Goal: Task Accomplishment & Management: Manage account settings

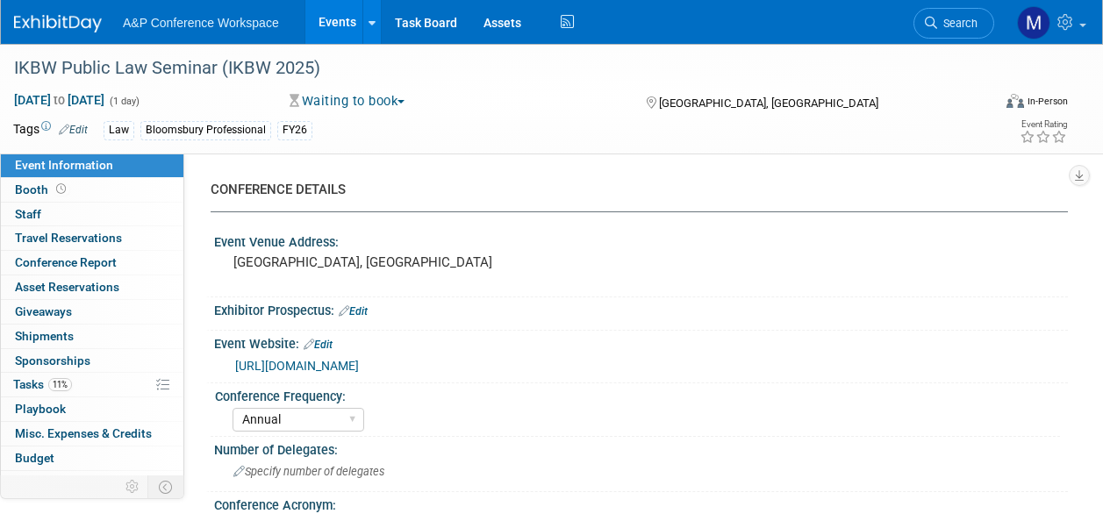
select select "Annual"
select select "Level 3"
select select "Ed Kit"
select select "Law"
select select "Bloomsbury Professional"
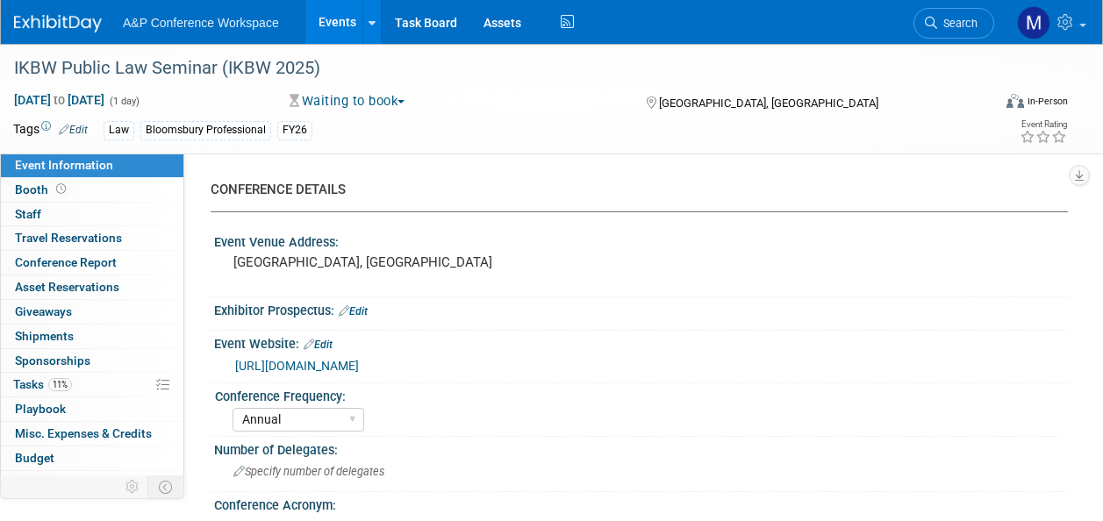
select select "[PERSON_NAME]"
select select "Networking/Commissioning"
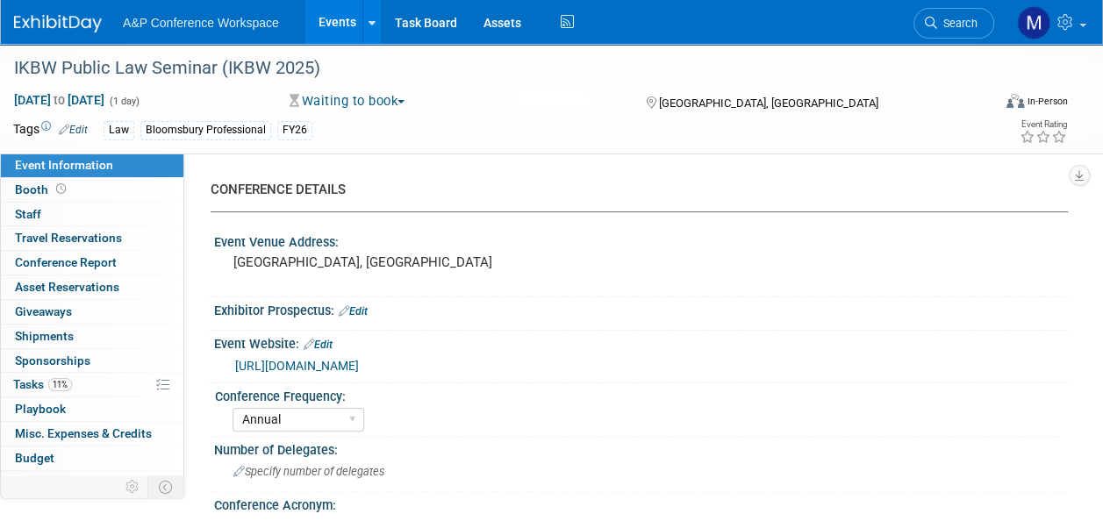
drag, startPoint x: 964, startPoint y: 18, endPoint x: 944, endPoint y: 19, distance: 20.3
click at [964, 18] on span "Search" at bounding box center [957, 23] width 40 height 13
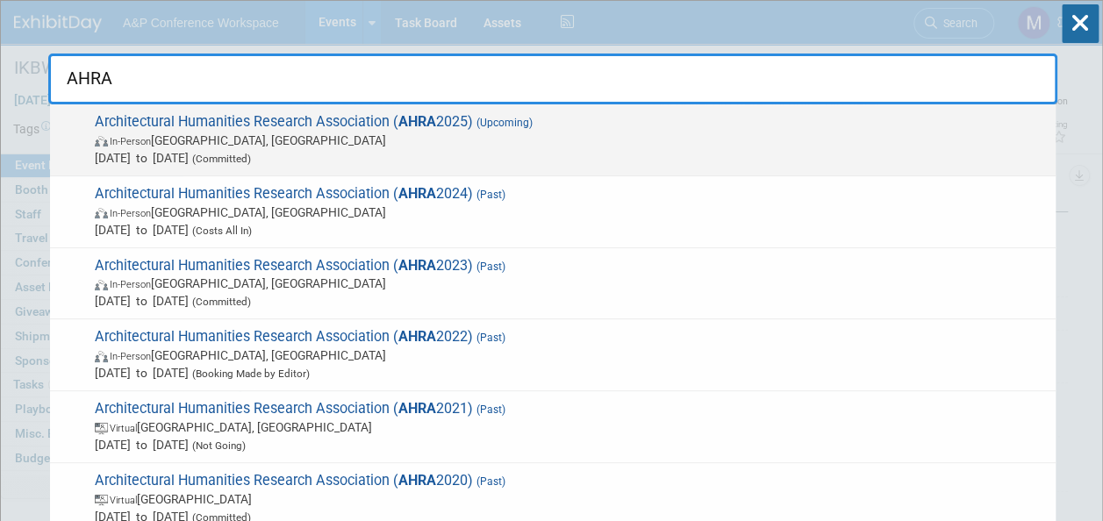
type input "AHRA"
click at [413, 114] on strong "AHRA" at bounding box center [417, 121] width 38 height 17
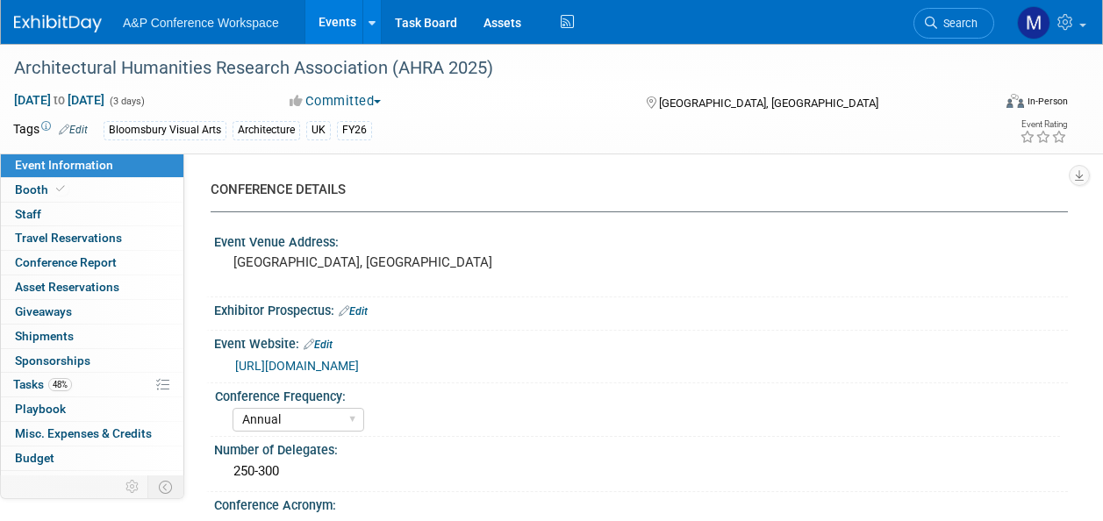
select select "Annual"
select select "Level 2"
select select "In-Person Booth"
select select "Architecture"
select select "Bloomsbury Visual Arts"
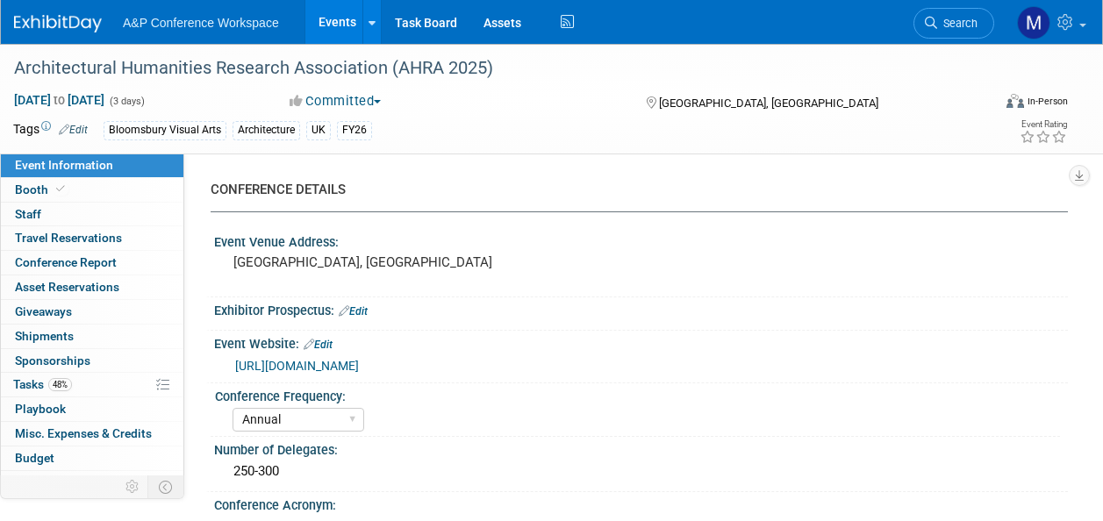
select select "[PERSON_NAME]"
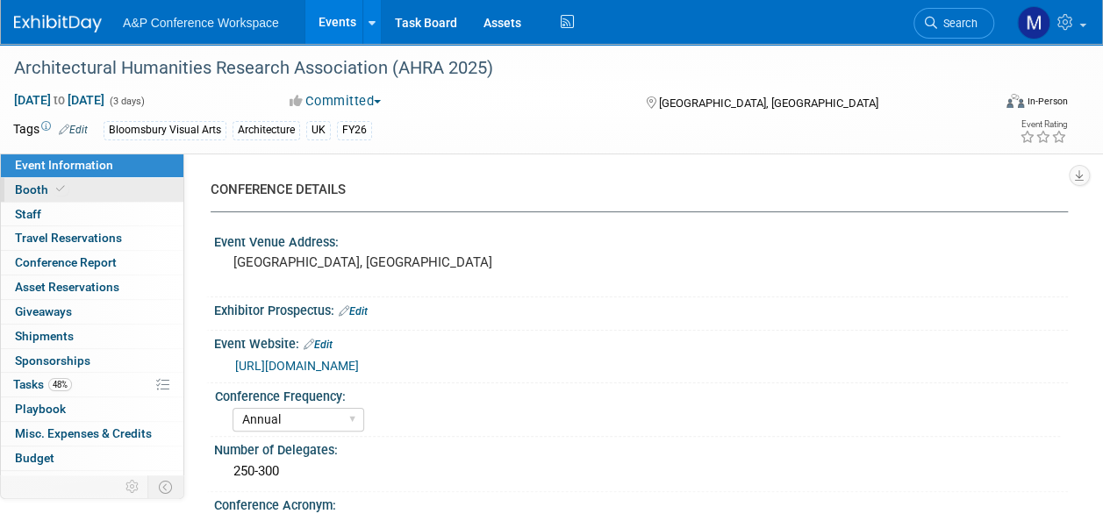
click at [119, 190] on link "Booth" at bounding box center [92, 190] width 183 height 24
select select "BGBG"
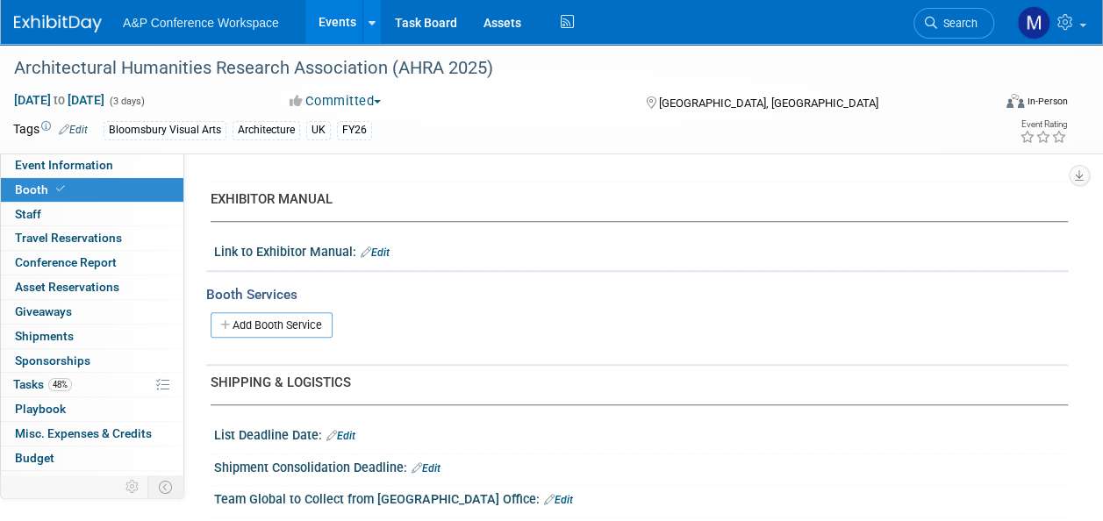
scroll to position [614, 0]
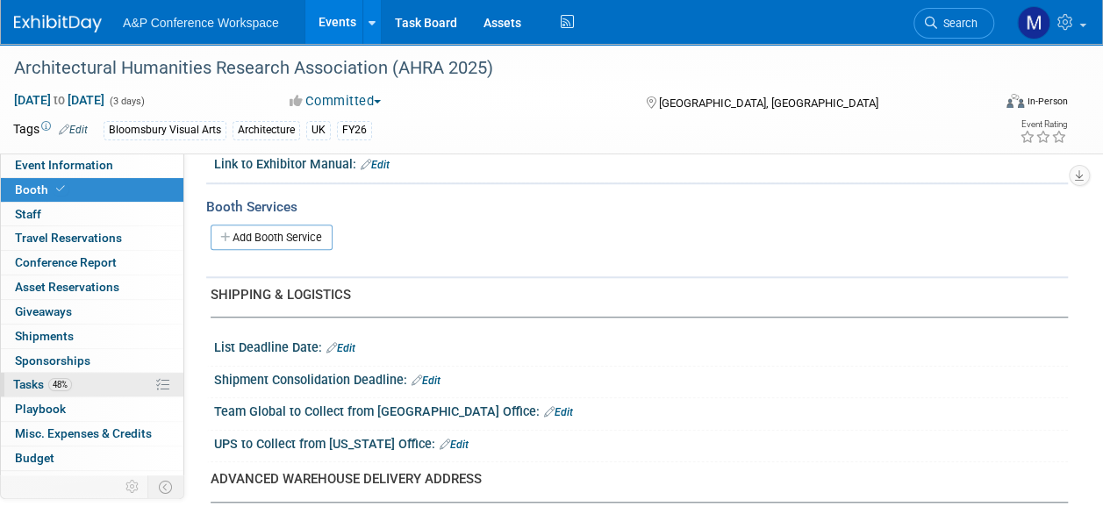
click at [102, 383] on link "48% Tasks 48%" at bounding box center [92, 385] width 183 height 24
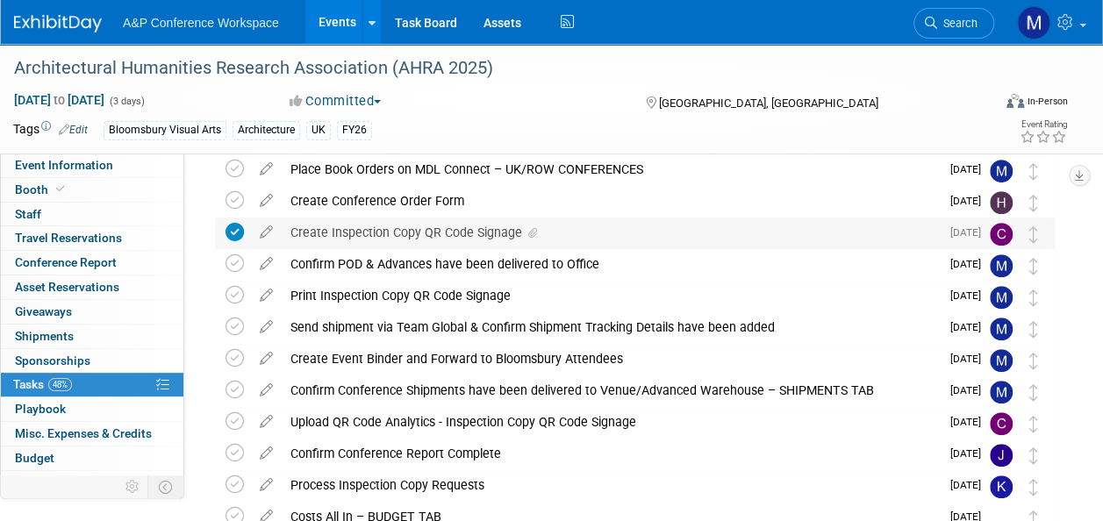
scroll to position [540, 0]
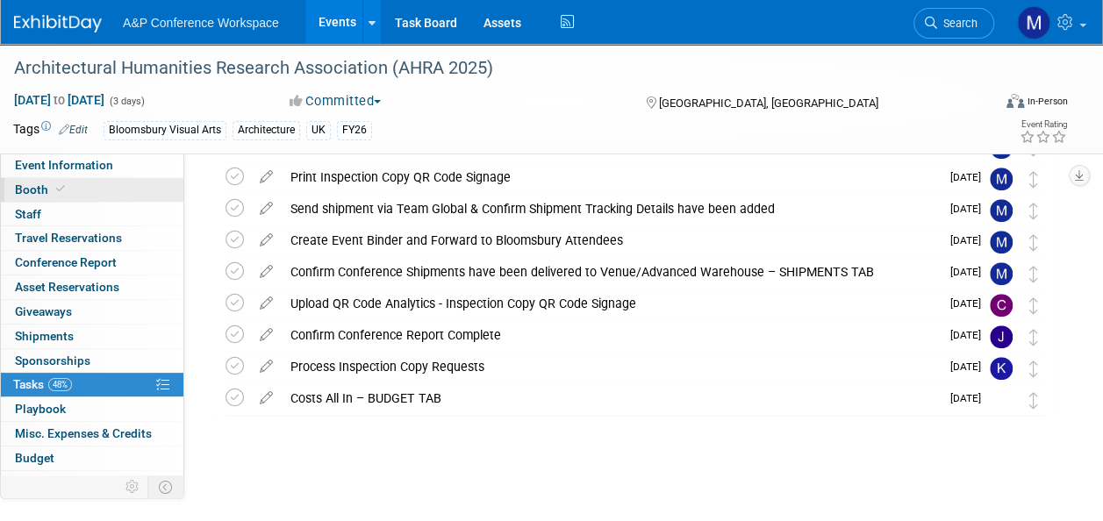
click at [124, 188] on link "Booth" at bounding box center [92, 190] width 183 height 24
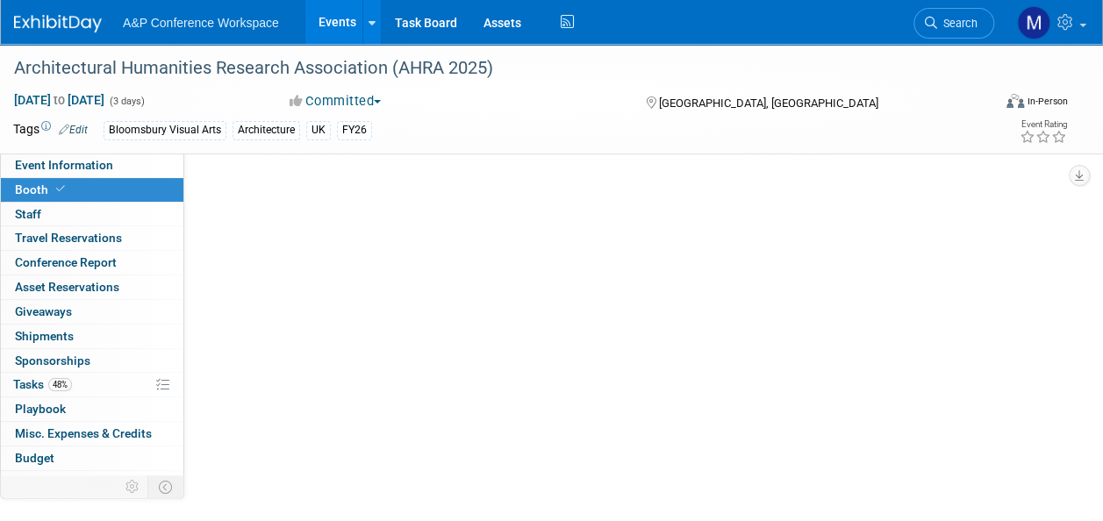
scroll to position [0, 0]
select select "BGBG"
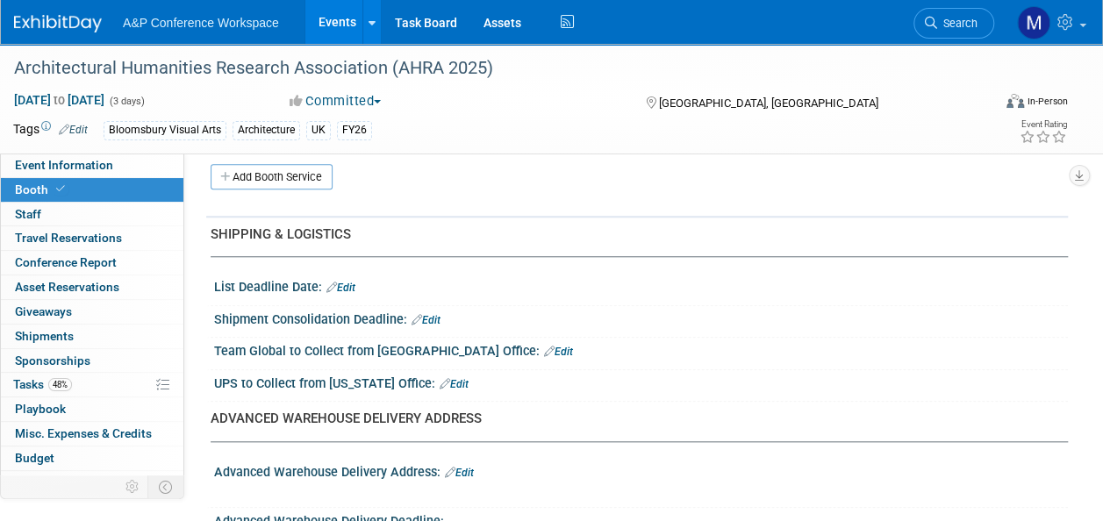
scroll to position [702, 0]
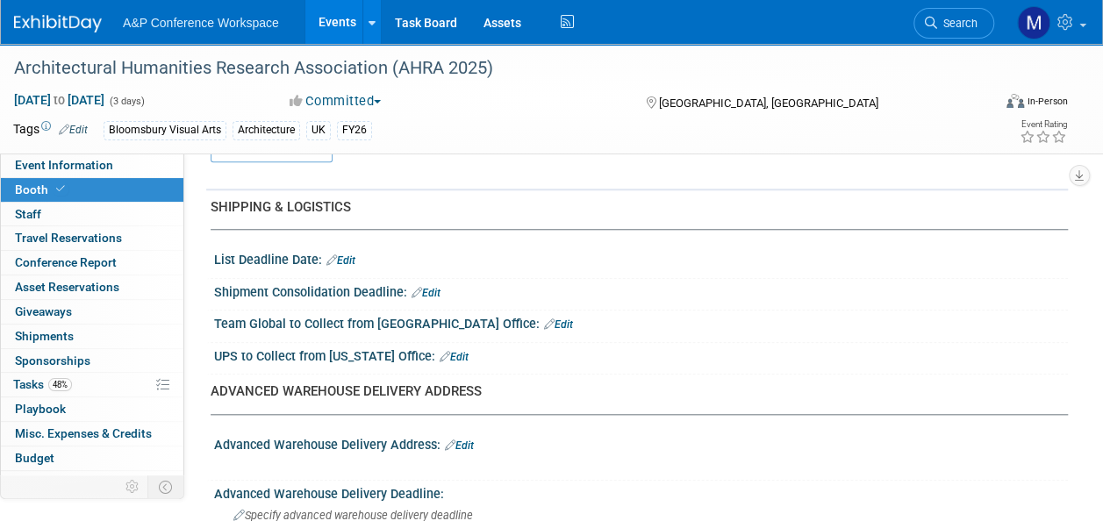
click at [544, 319] on link "Edit" at bounding box center [558, 325] width 29 height 12
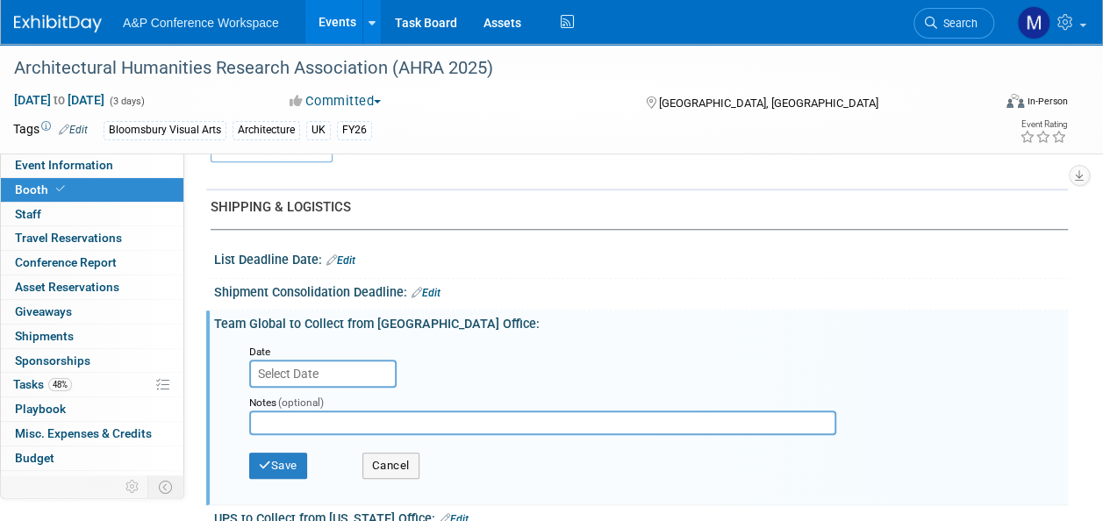
click at [356, 368] on input "text" at bounding box center [322, 374] width 147 height 28
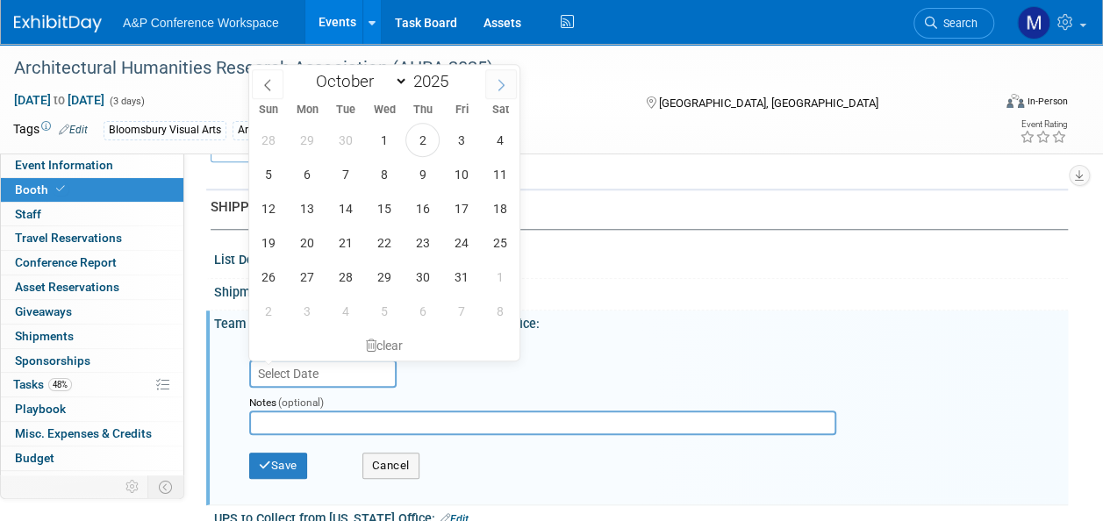
click at [502, 79] on icon at bounding box center [501, 85] width 12 height 12
select select "10"
click at [314, 213] on span "10" at bounding box center [307, 208] width 34 height 34
type input "Nov 10, 2025"
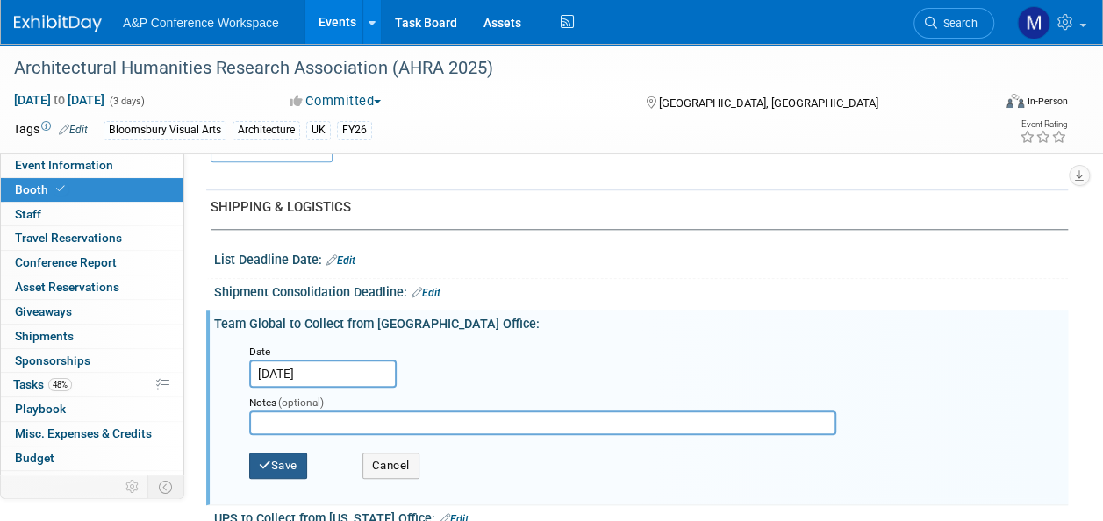
click at [297, 458] on button "Save" at bounding box center [278, 466] width 58 height 26
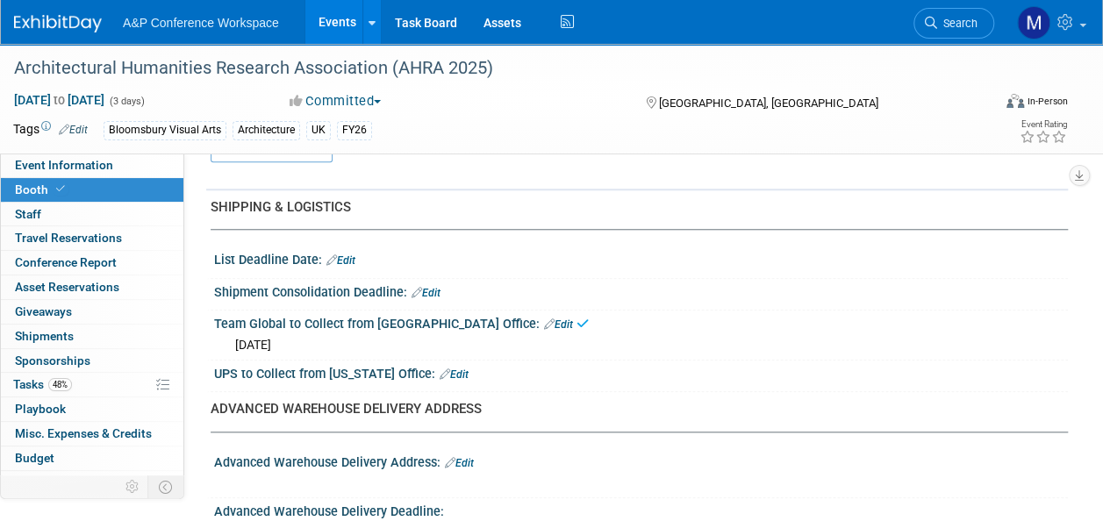
click at [435, 290] on link "Edit" at bounding box center [426, 293] width 29 height 12
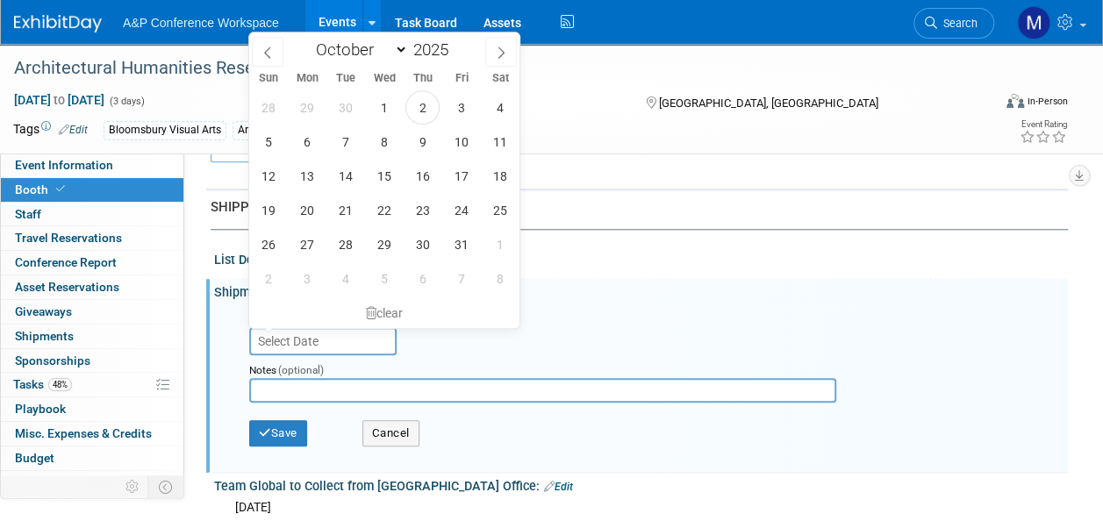
click at [376, 330] on input "text" at bounding box center [322, 341] width 147 height 28
click at [506, 51] on icon at bounding box center [501, 53] width 12 height 12
select select "10"
click at [451, 147] on span "7" at bounding box center [461, 142] width 34 height 34
type input "Nov 7, 2025"
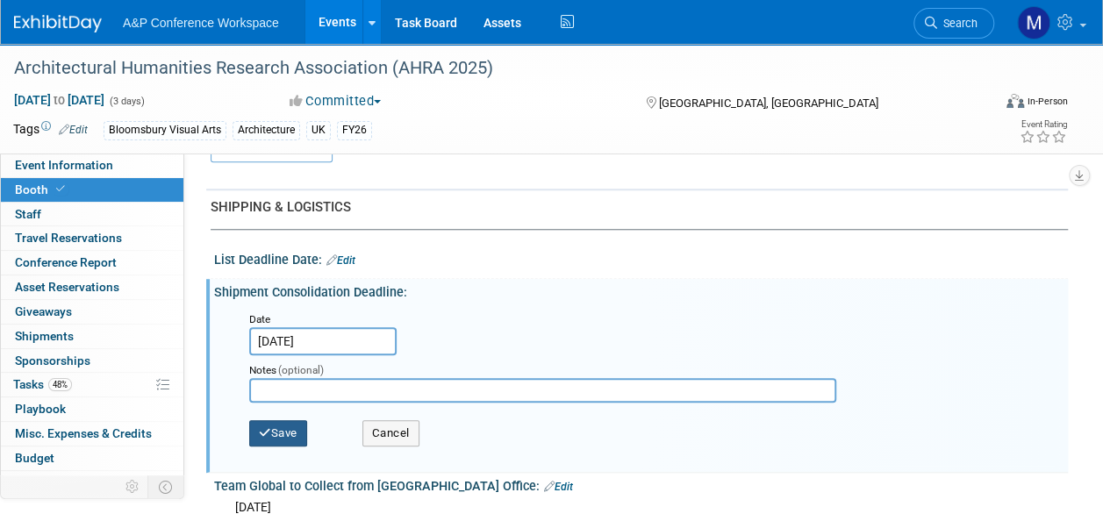
click at [283, 424] on button "Save" at bounding box center [278, 433] width 58 height 26
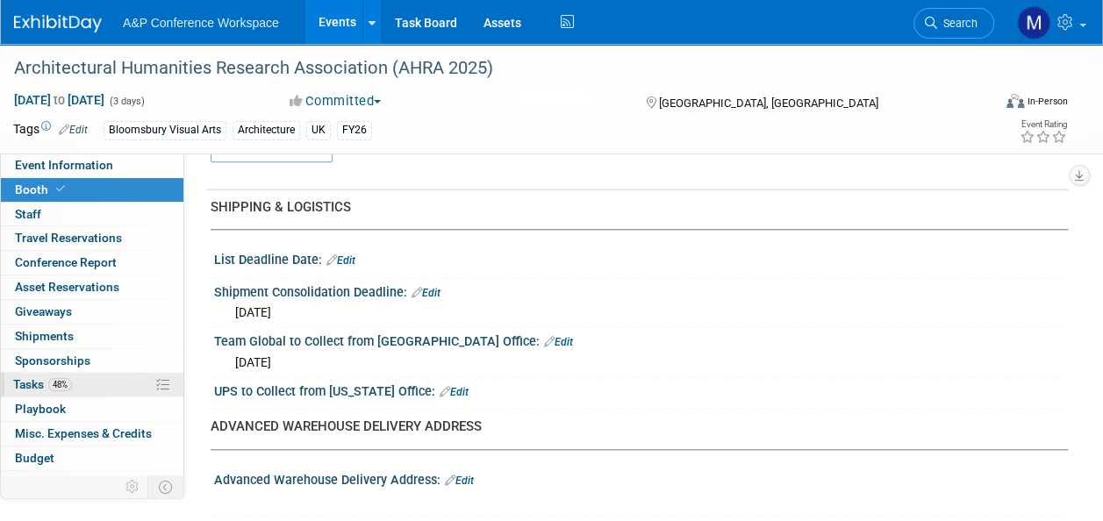
click at [123, 374] on link "48% Tasks 48%" at bounding box center [92, 385] width 183 height 24
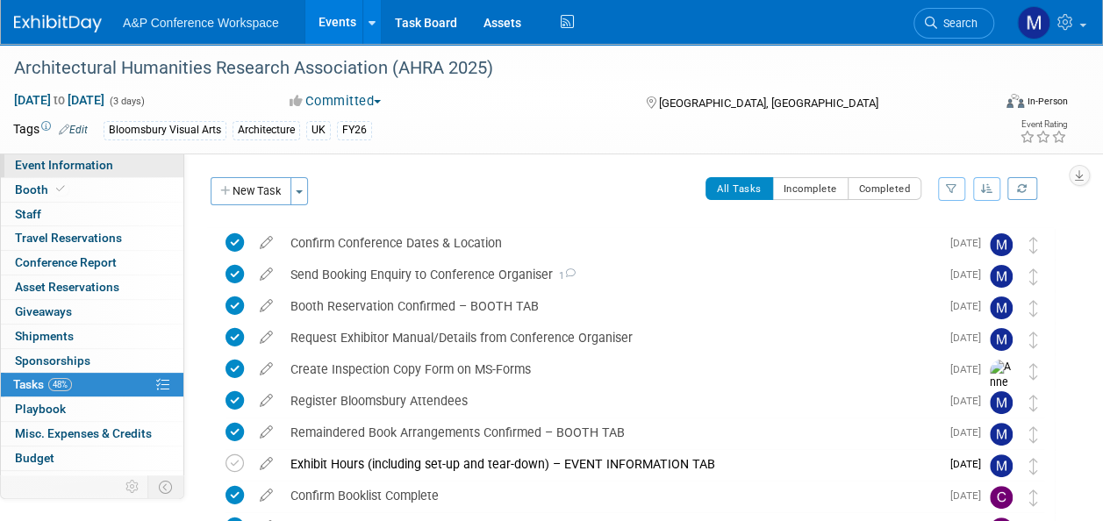
click at [144, 164] on link "Event Information" at bounding box center [92, 166] width 183 height 24
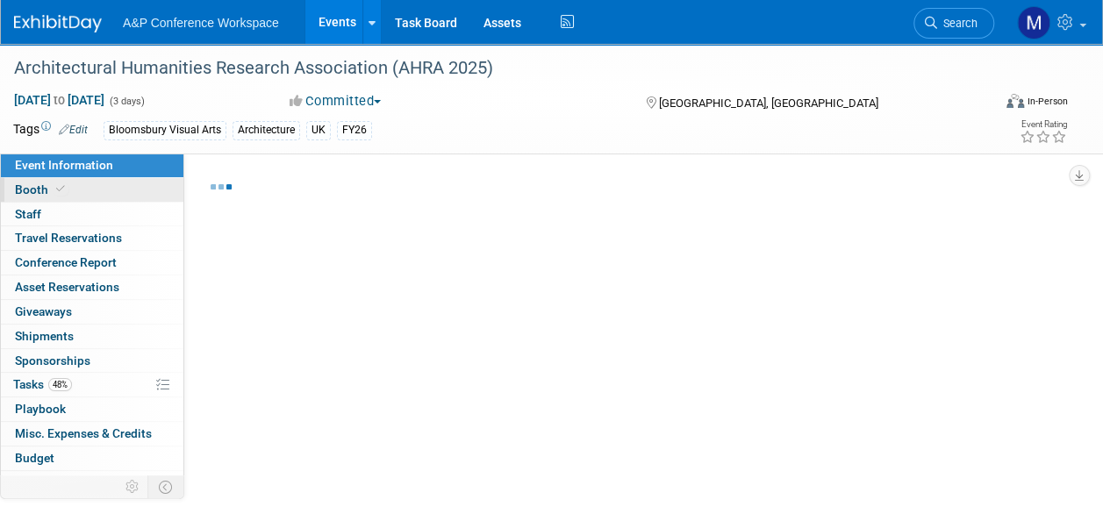
select select "Annual"
select select "Level 2"
select select "In-Person Booth"
select select "Architecture"
select select "Bloomsbury Visual Arts"
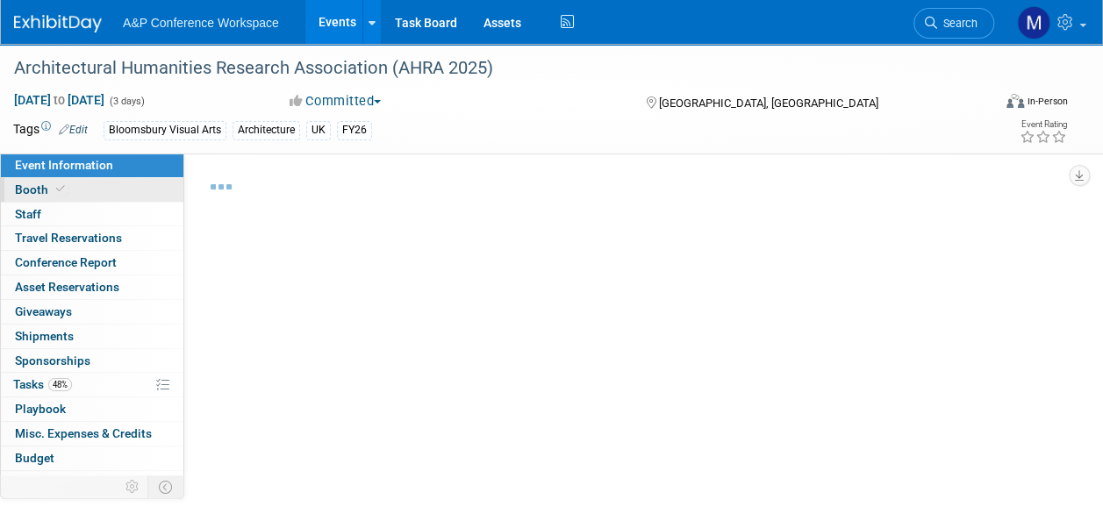
select select "[PERSON_NAME]"
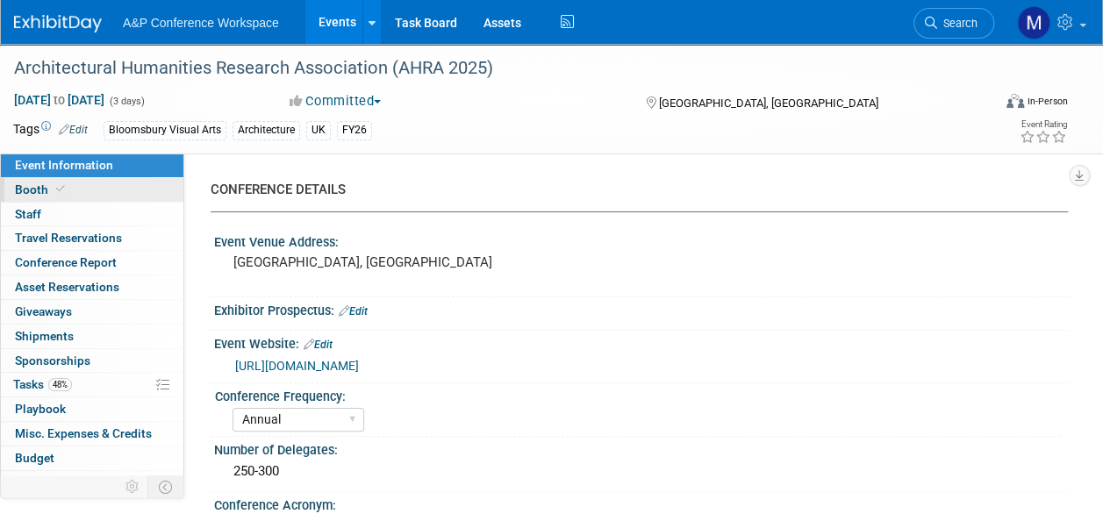
click at [135, 183] on link "Booth" at bounding box center [92, 190] width 183 height 24
select select "BGBG"
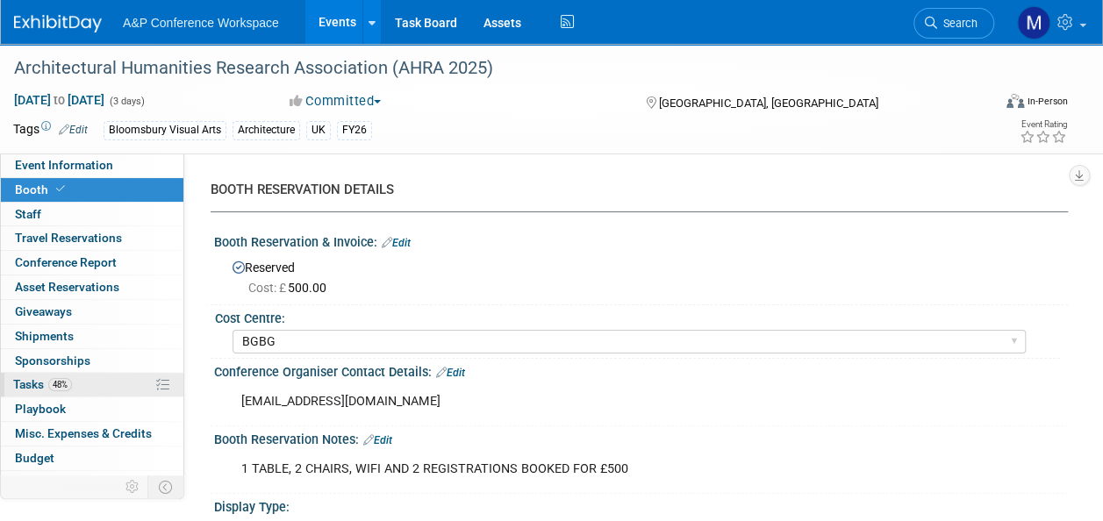
click at [53, 378] on span "48%" at bounding box center [60, 384] width 24 height 13
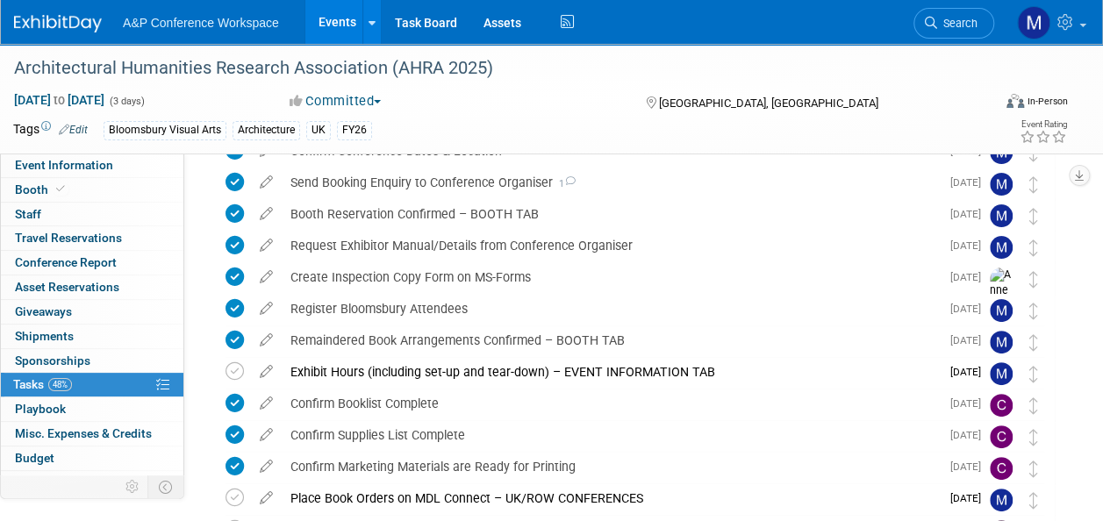
scroll to position [176, 0]
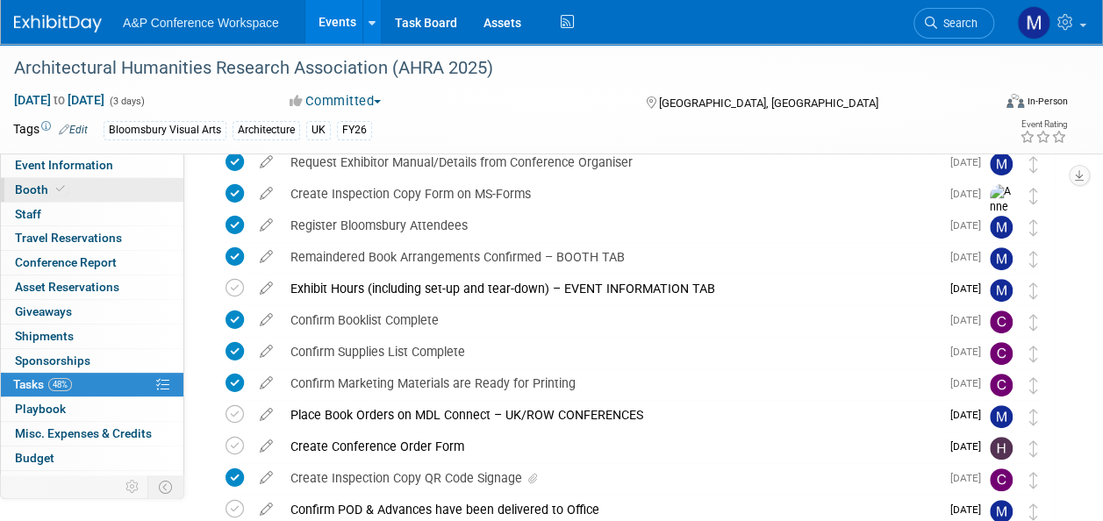
click at [129, 183] on link "Booth" at bounding box center [92, 190] width 183 height 24
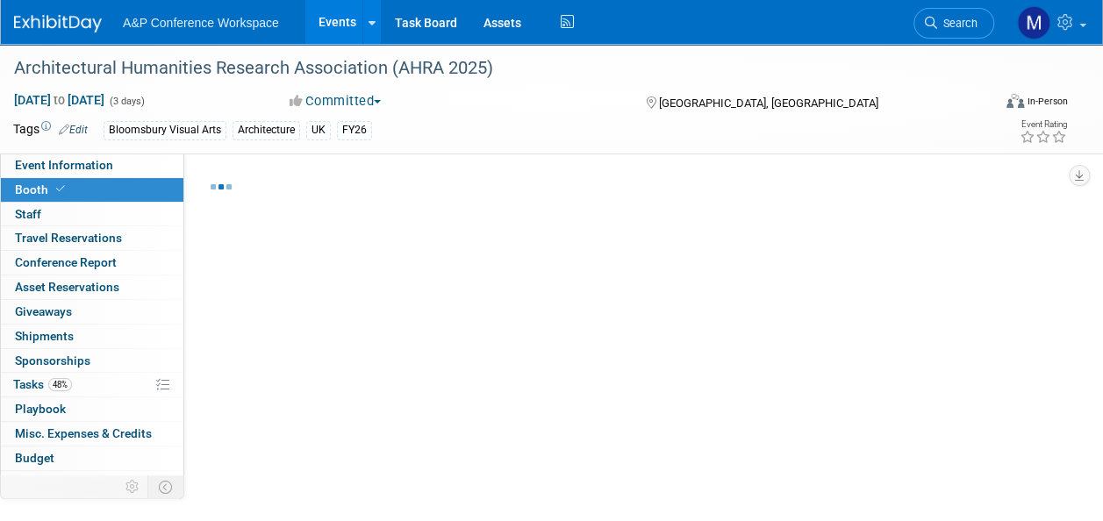
select select "BGBG"
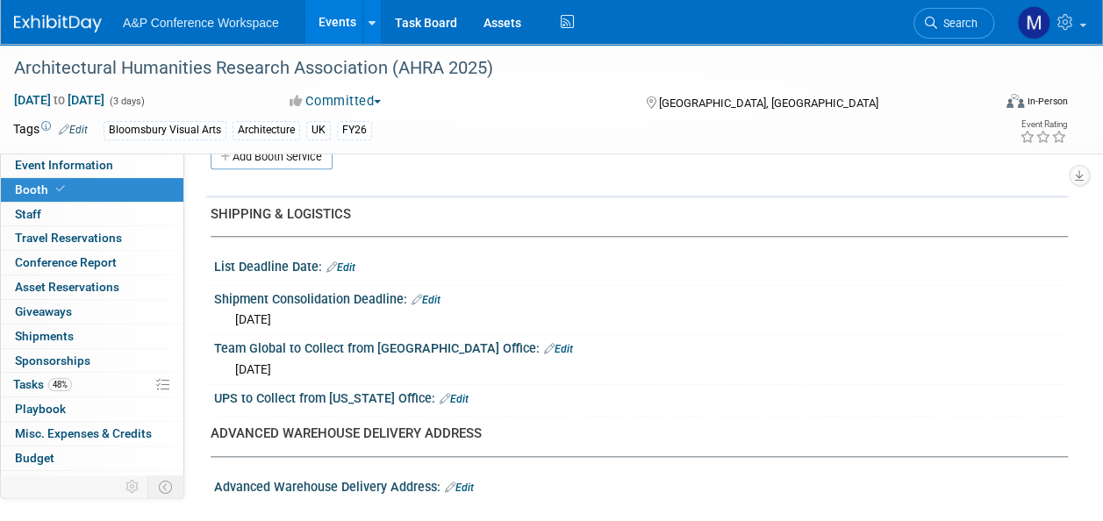
scroll to position [702, 0]
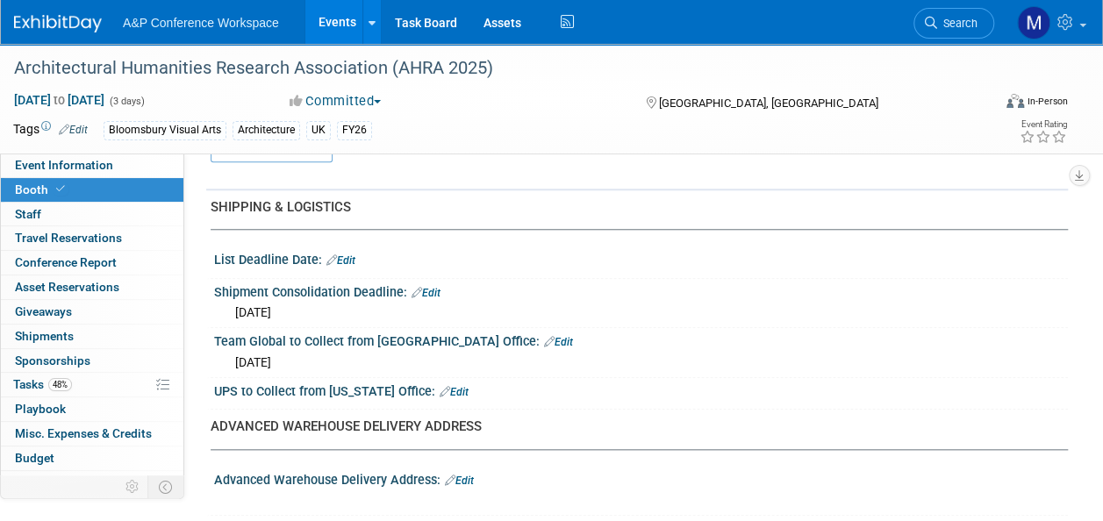
click at [346, 256] on link "Edit" at bounding box center [340, 260] width 29 height 12
select select "9"
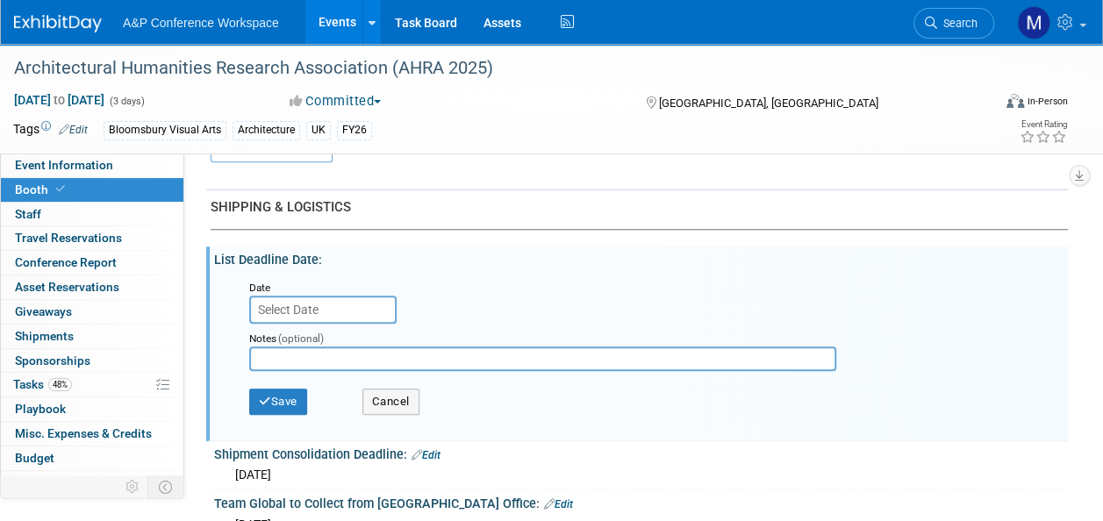
click at [342, 300] on input "text" at bounding box center [322, 310] width 147 height 28
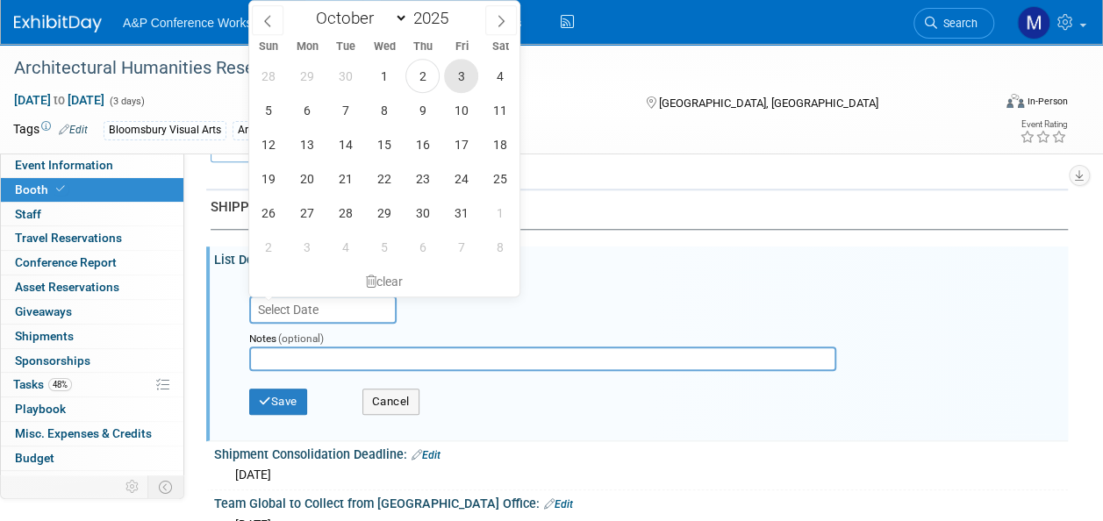
click at [462, 75] on span "3" at bounding box center [461, 76] width 34 height 34
type input "Oct 3, 2025"
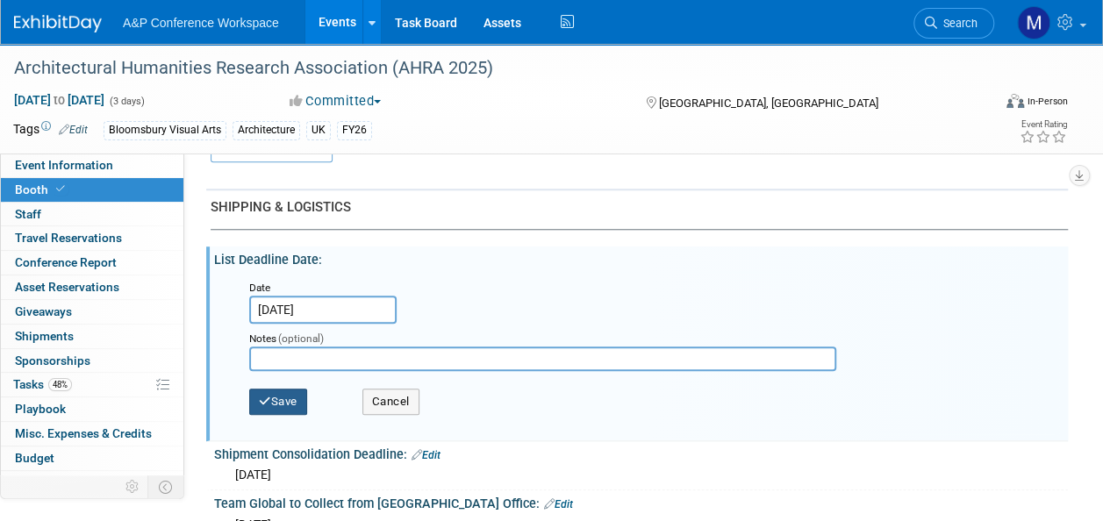
click at [288, 398] on button "Save" at bounding box center [278, 402] width 58 height 26
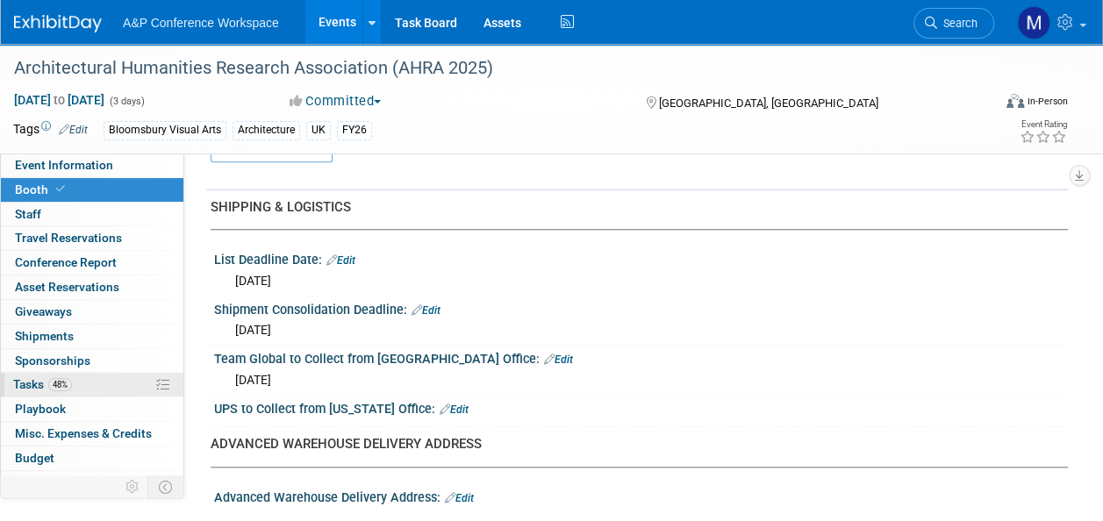
click at [140, 373] on link "48% Tasks 48%" at bounding box center [92, 385] width 183 height 24
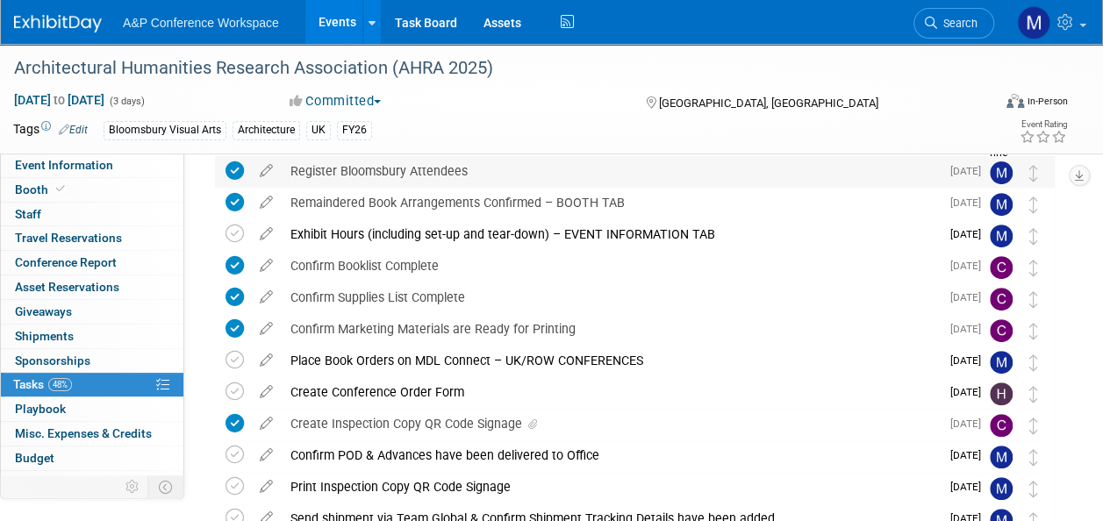
scroll to position [263, 0]
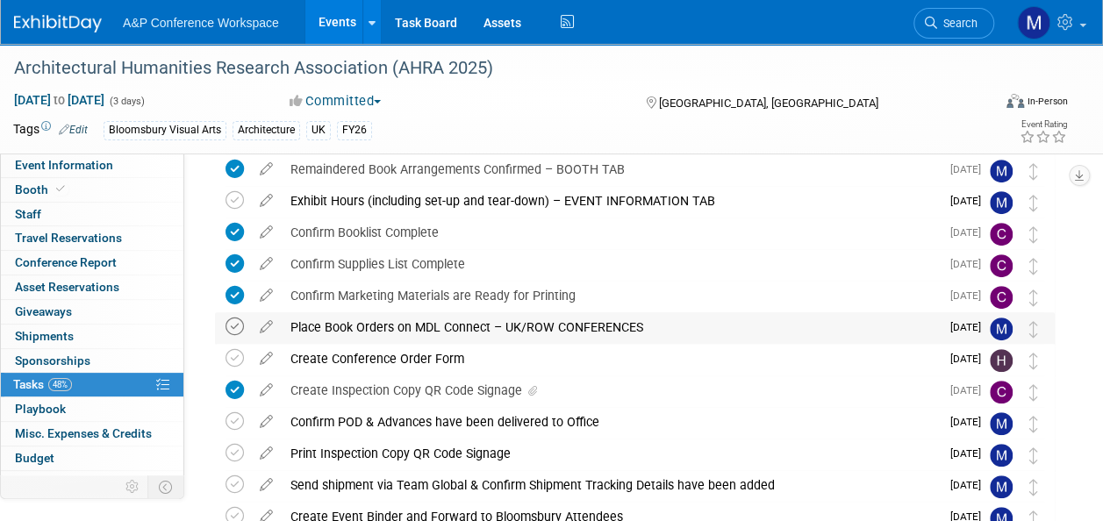
click at [235, 331] on icon at bounding box center [235, 327] width 18 height 18
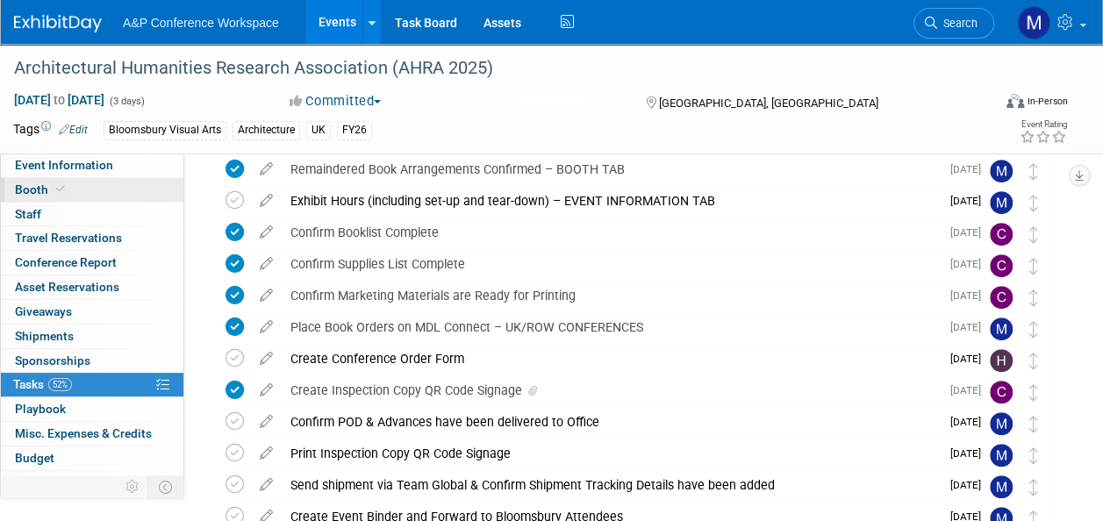
click at [114, 192] on link "Booth" at bounding box center [92, 190] width 183 height 24
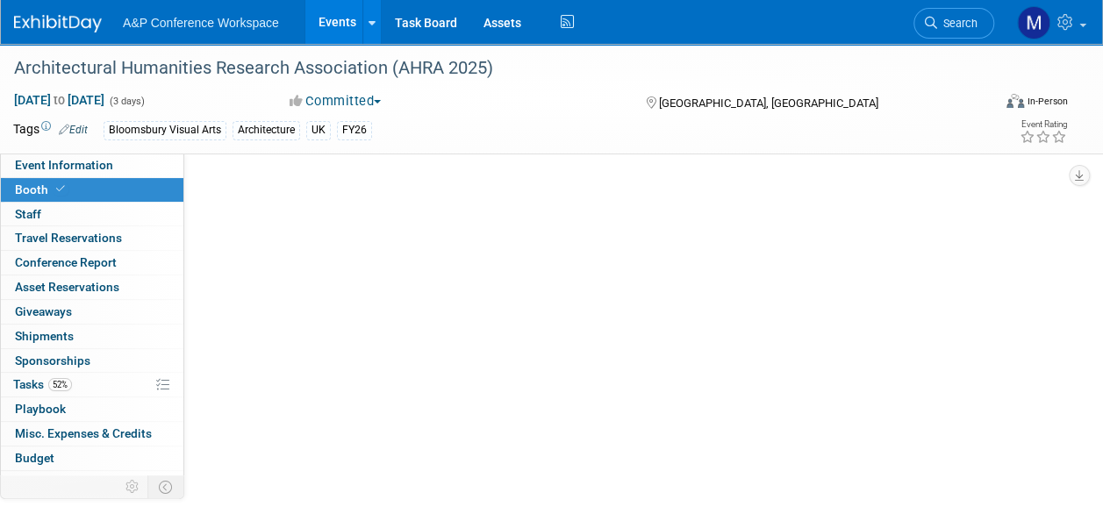
scroll to position [0, 0]
select select "BGBG"
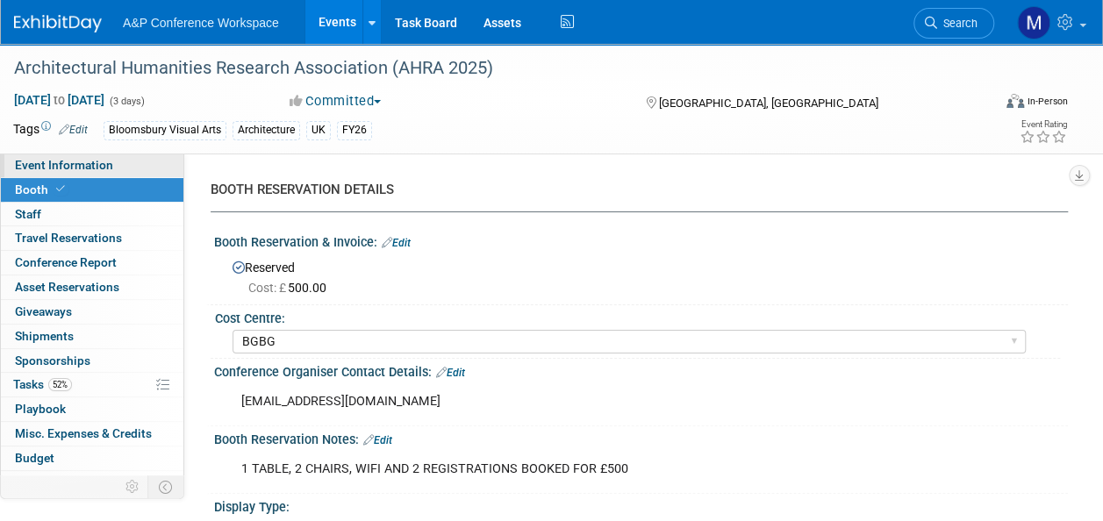
click at [112, 168] on link "Event Information" at bounding box center [92, 166] width 183 height 24
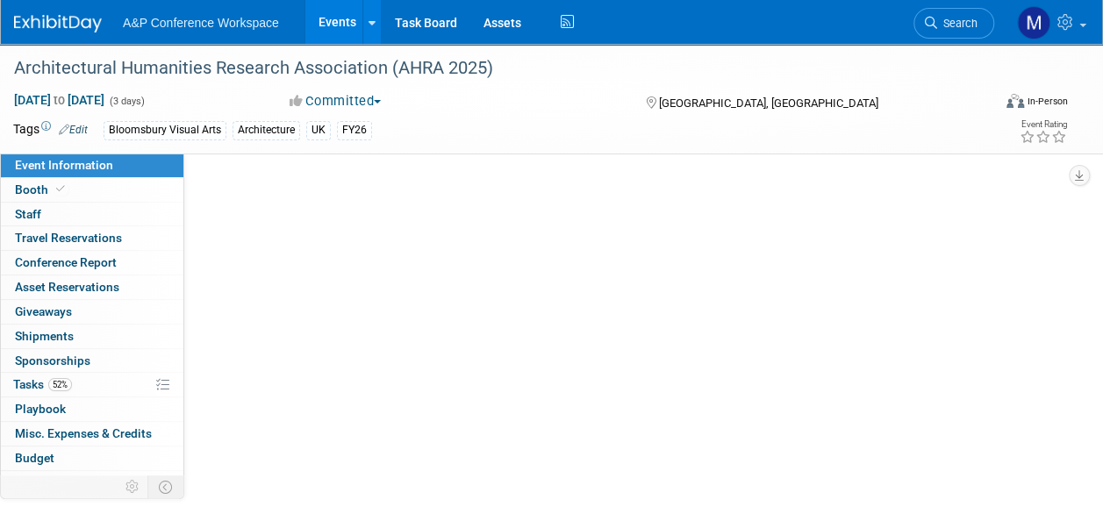
select select "Annual"
select select "Level 2"
select select "In-Person Booth"
select select "Architecture"
select select "Bloomsbury Visual Arts"
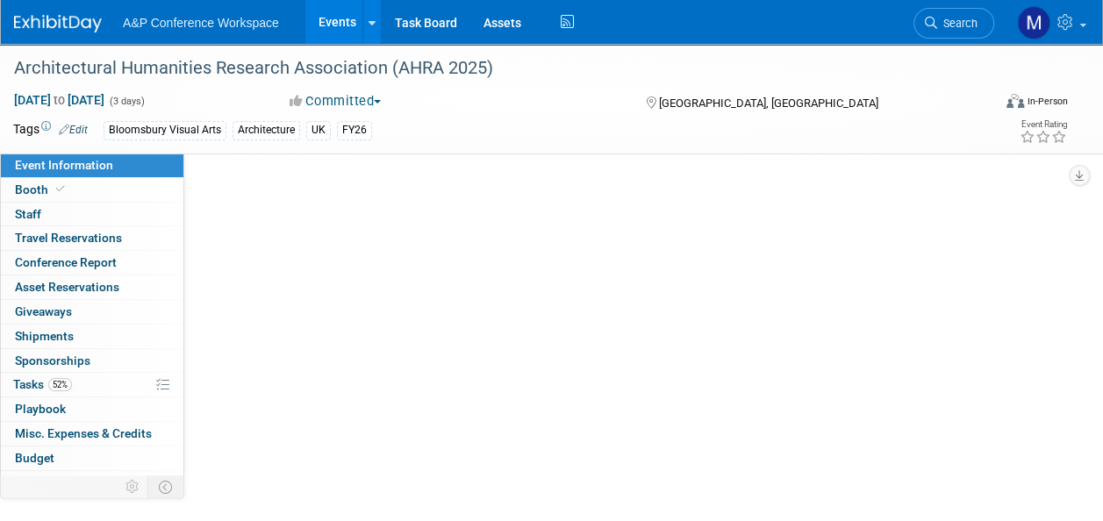
select select "[PERSON_NAME]"
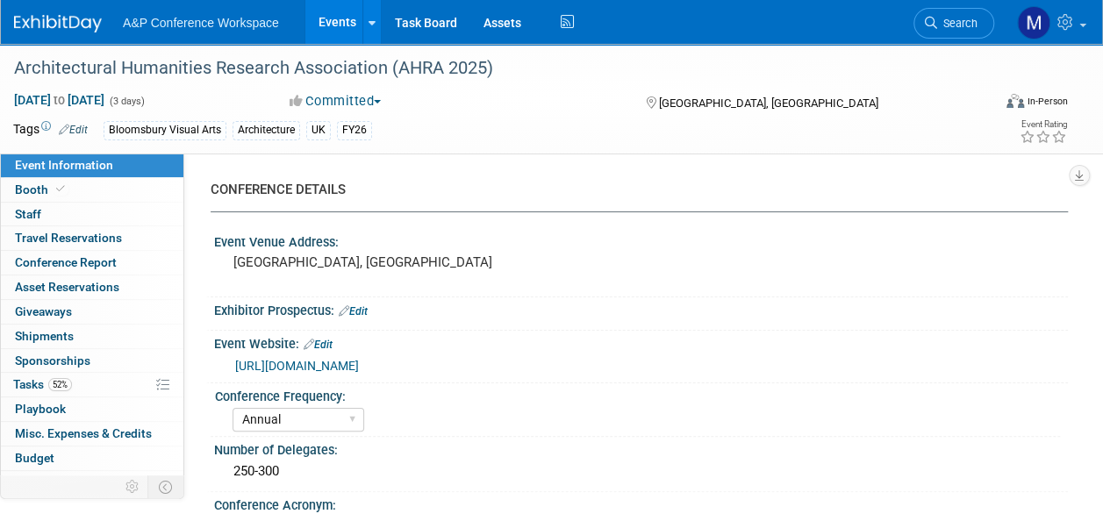
click at [126, 201] on div "Booth Booth" at bounding box center [92, 190] width 183 height 25
click at [126, 194] on link "Booth" at bounding box center [92, 190] width 183 height 24
select select "BGBG"
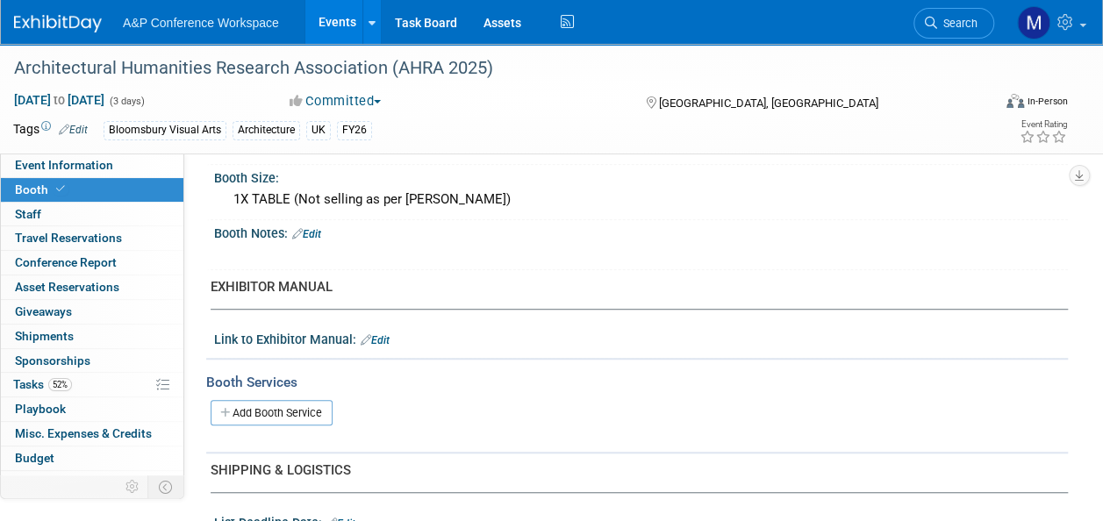
scroll to position [702, 0]
